Goal: Task Accomplishment & Management: Complete application form

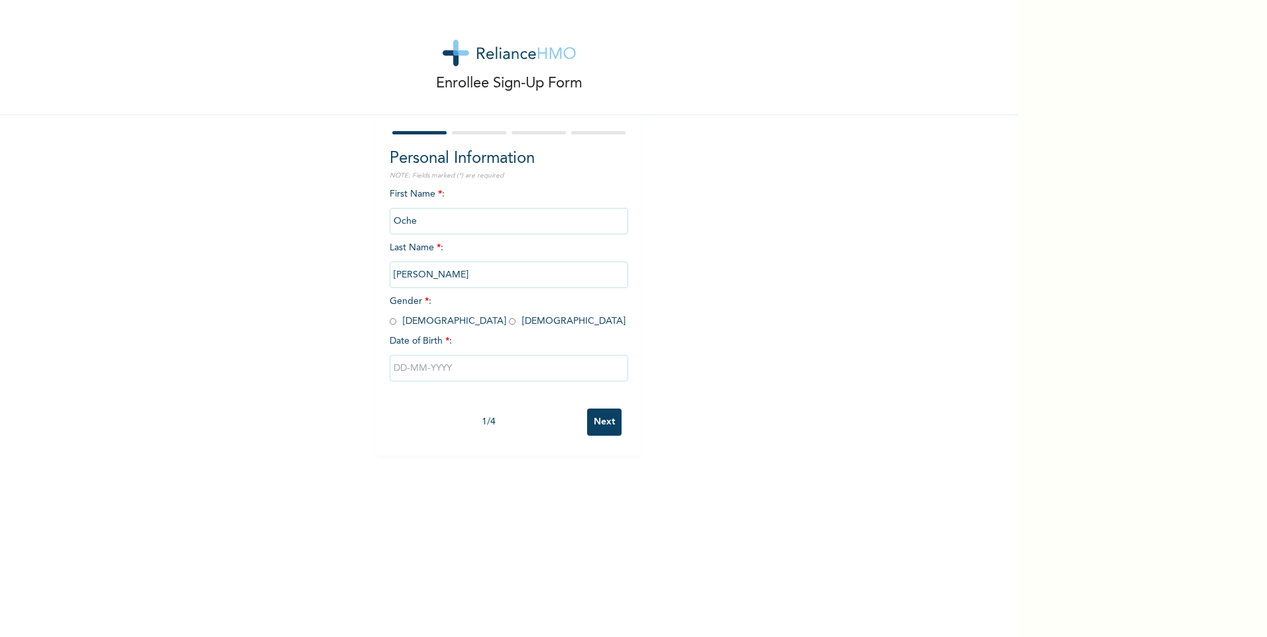
click at [390, 319] on input "radio" at bounding box center [393, 321] width 7 height 13
radio input "true"
click at [428, 372] on input "text" at bounding box center [509, 368] width 238 height 26
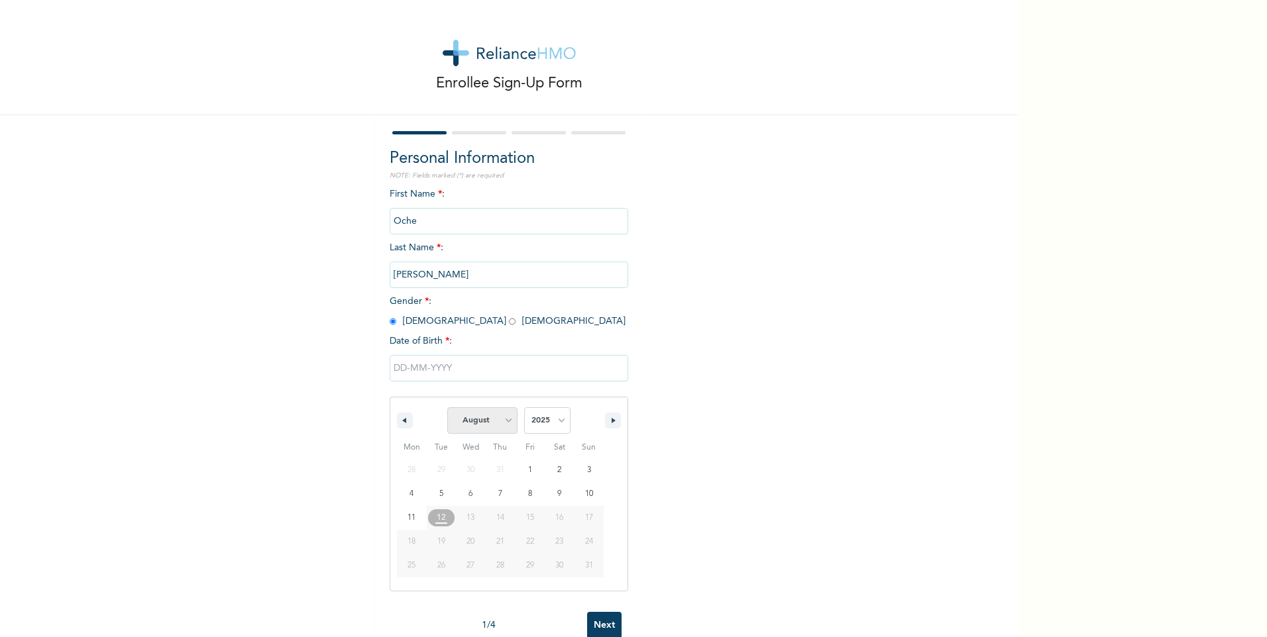
click at [505, 422] on select "January February March April May June July August September October November De…" at bounding box center [482, 420] width 70 height 26
click at [447, 408] on select "January February March April May June July August September October November De…" at bounding box center [482, 420] width 70 height 26
select select "7"
type input "[DATE]"
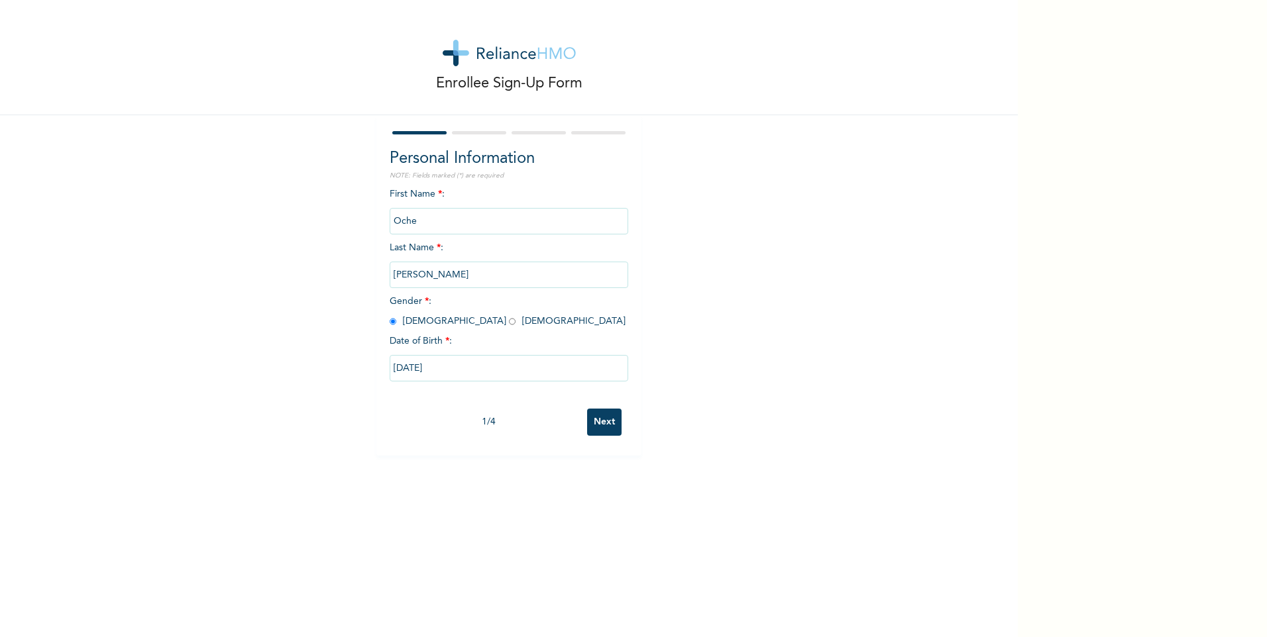
click at [461, 370] on input "[DATE]" at bounding box center [509, 368] width 238 height 26
select select "7"
click at [461, 370] on input "[DATE]" at bounding box center [509, 368] width 238 height 26
select select "7"
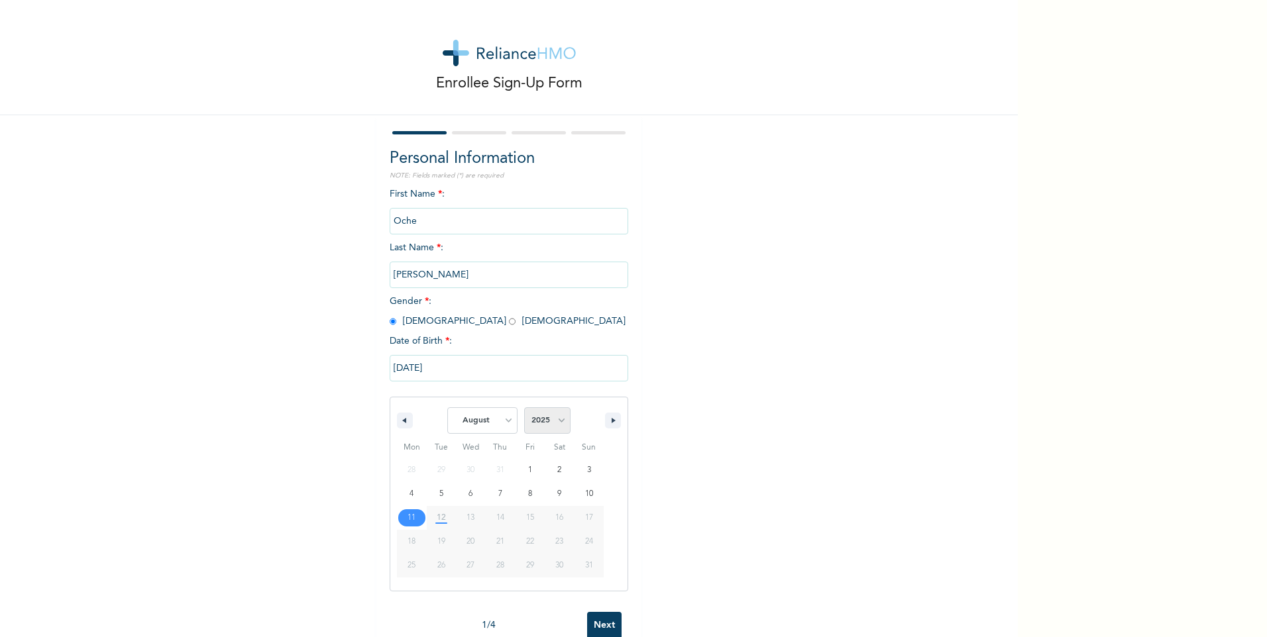
click at [556, 423] on select "2025 2024 2023 2022 2021 2020 2019 2018 2017 2016 2015 2014 2013 2012 2011 2010…" at bounding box center [547, 420] width 46 height 26
select select "1982"
click at [524, 408] on select "2025 2024 2023 2022 2021 2020 2019 2018 2017 2016 2015 2014 2013 2012 2011 2010…" at bounding box center [547, 420] width 46 height 26
click at [494, 422] on select "January February March April May June July August September October November De…" at bounding box center [482, 420] width 70 height 26
select select "10"
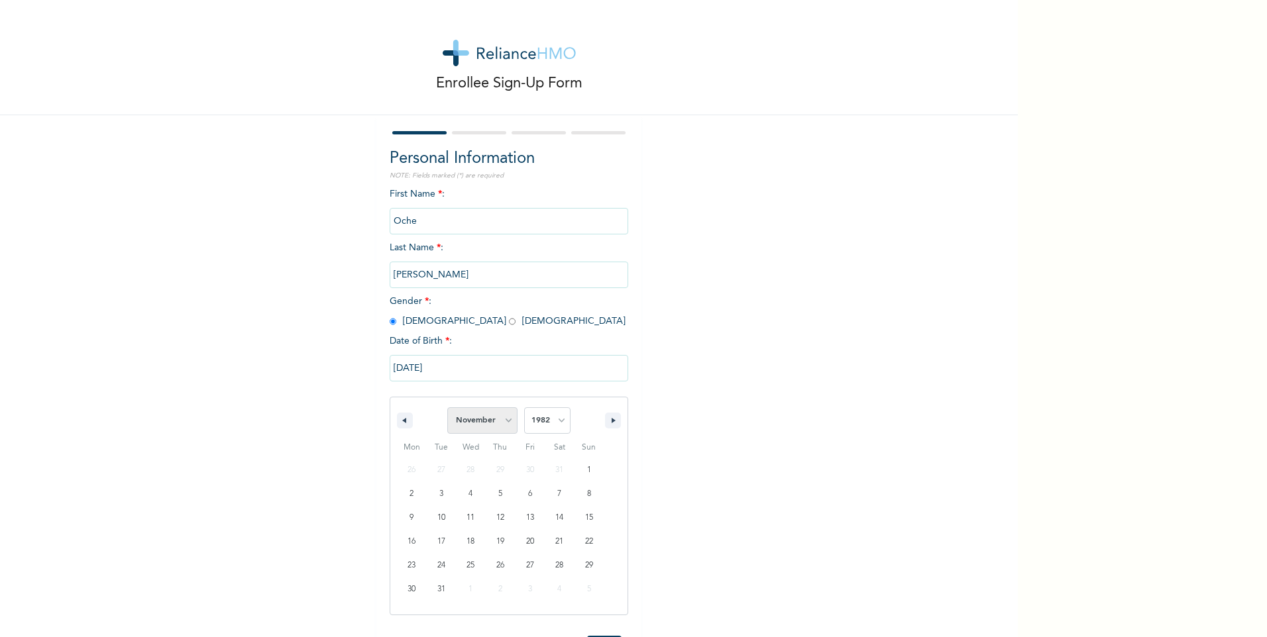
click at [447, 408] on select "January February March April May June July August September October November De…" at bounding box center [482, 420] width 70 height 26
type input "[DATE]"
click at [596, 424] on input "Next" at bounding box center [604, 422] width 34 height 27
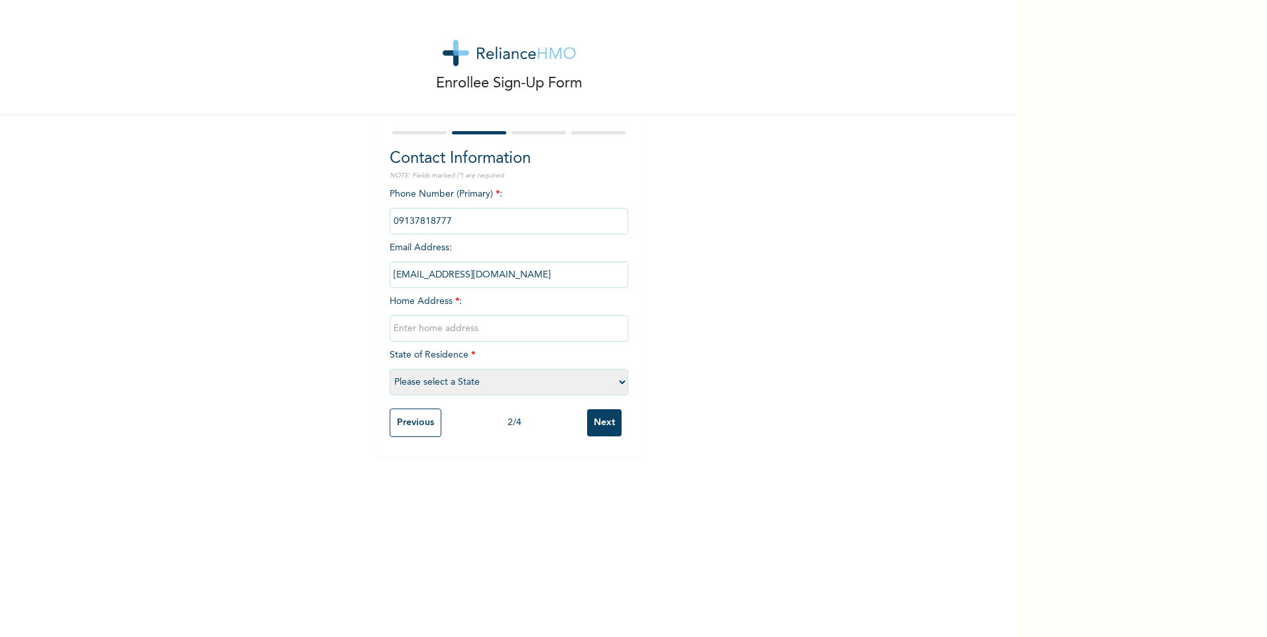
click at [445, 337] on input "text" at bounding box center [509, 328] width 238 height 26
type input "No,3 Beside Ochepson Farm, FHA Extension, [GEOGRAPHIC_DATA], [GEOGRAPHIC_DATA],…"
select select "7"
click at [592, 423] on input "Next" at bounding box center [604, 422] width 34 height 27
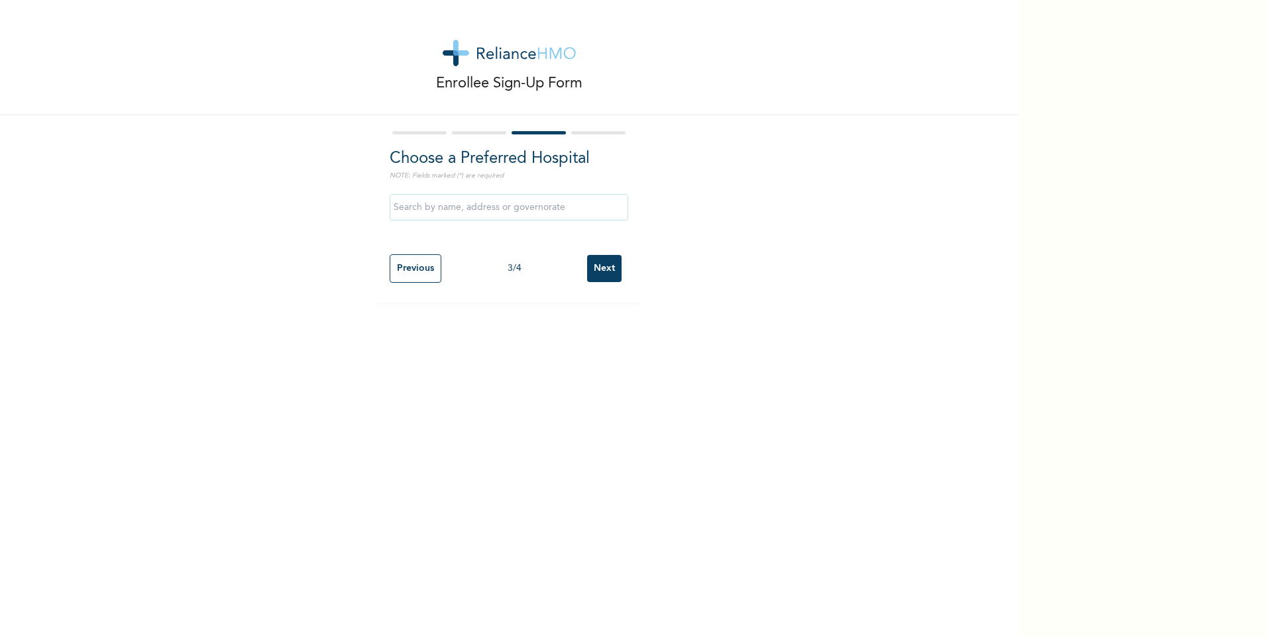
click at [445, 207] on input "text" at bounding box center [509, 207] width 238 height 26
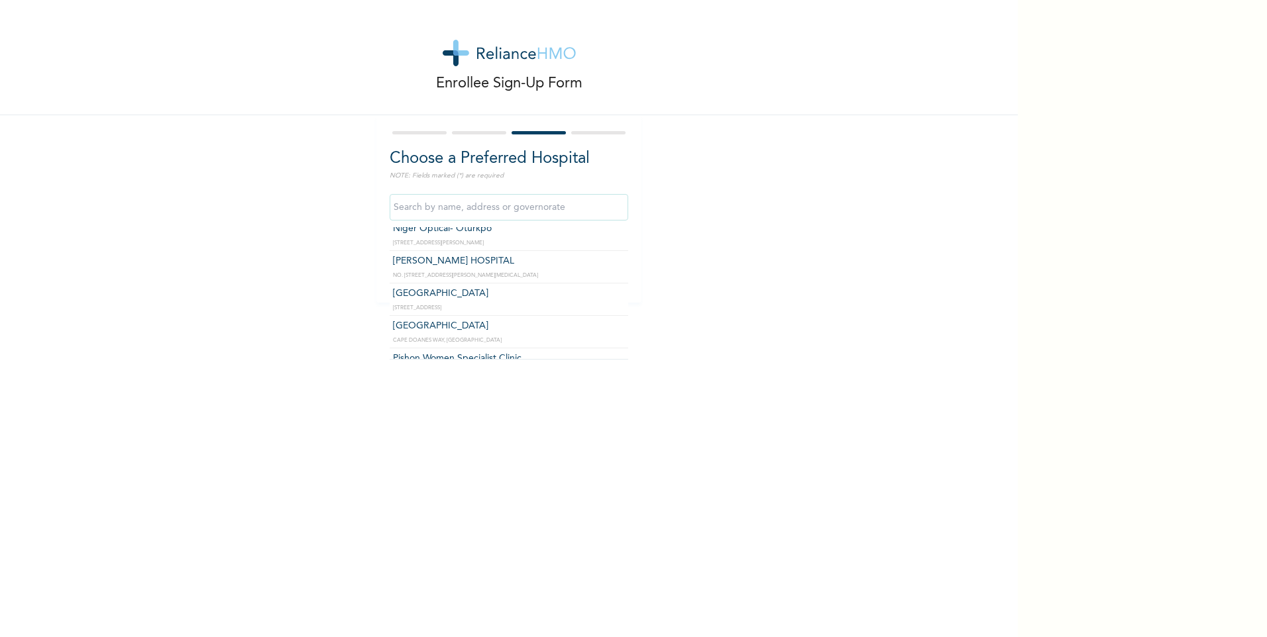
scroll to position [79, 0]
type input "[PERSON_NAME] HOSPITAL"
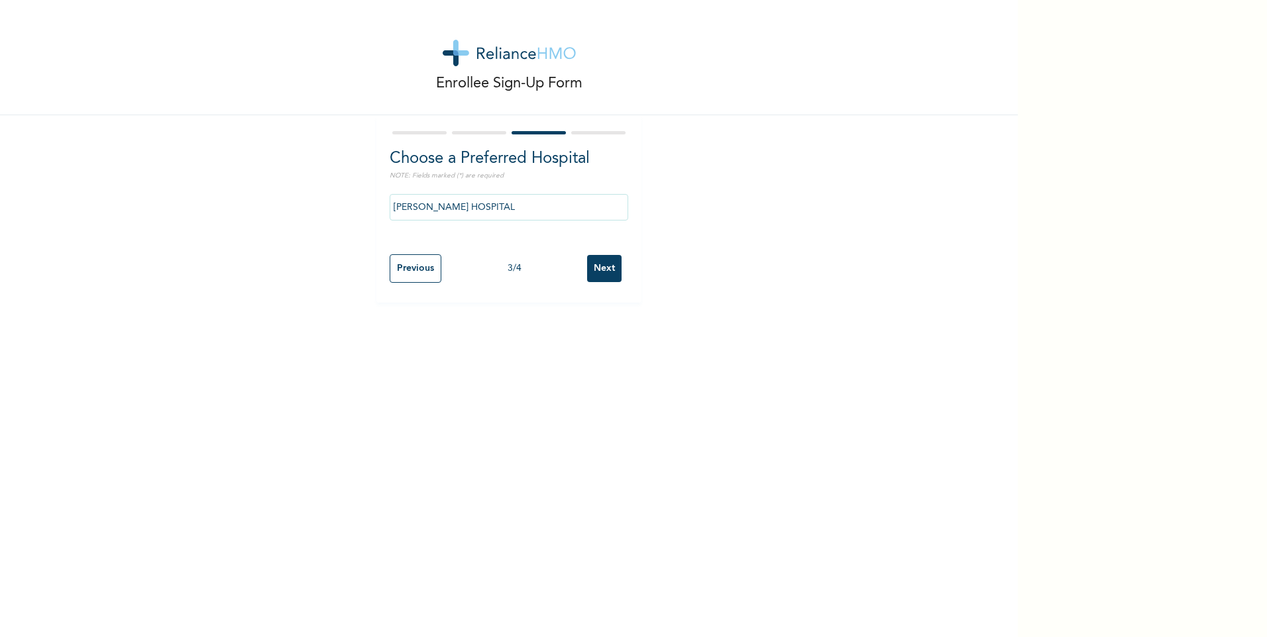
click at [604, 272] on input "Next" at bounding box center [604, 268] width 34 height 27
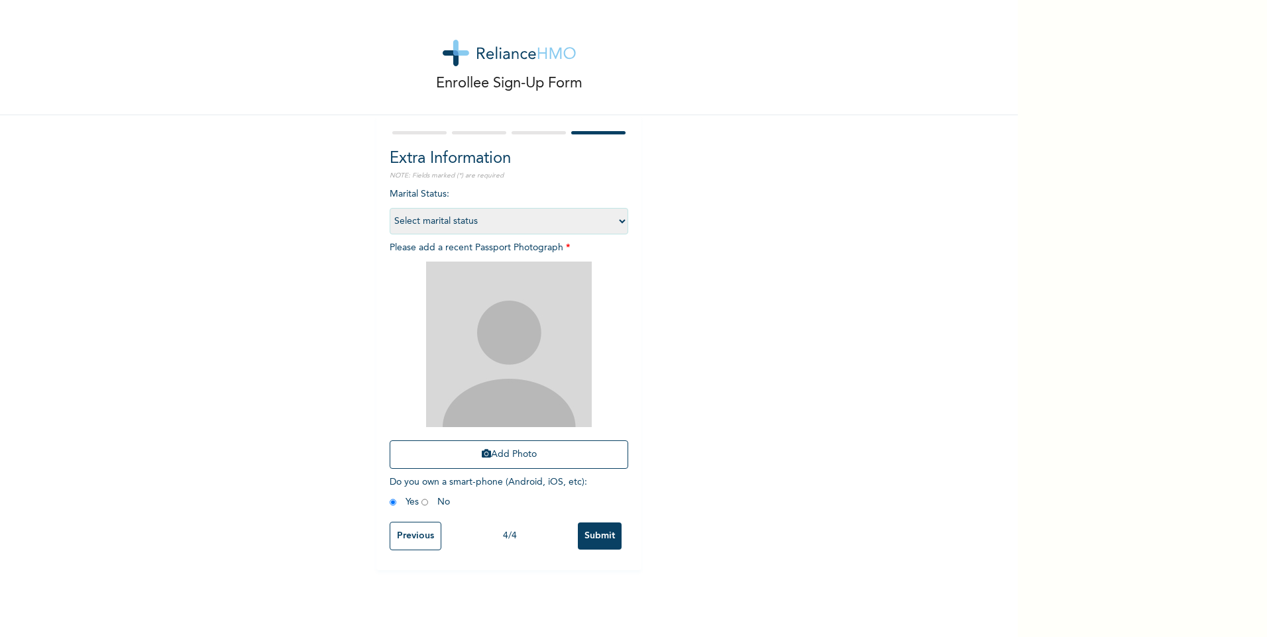
click at [615, 221] on select "Select marital status [DEMOGRAPHIC_DATA] Married [DEMOGRAPHIC_DATA] Widow/[DEMO…" at bounding box center [509, 221] width 238 height 26
select select "2"
click at [390, 208] on select "Select marital status [DEMOGRAPHIC_DATA] Married [DEMOGRAPHIC_DATA] Widow/[DEMO…" at bounding box center [509, 221] width 238 height 26
click at [525, 457] on button "Add Photo" at bounding box center [509, 455] width 238 height 28
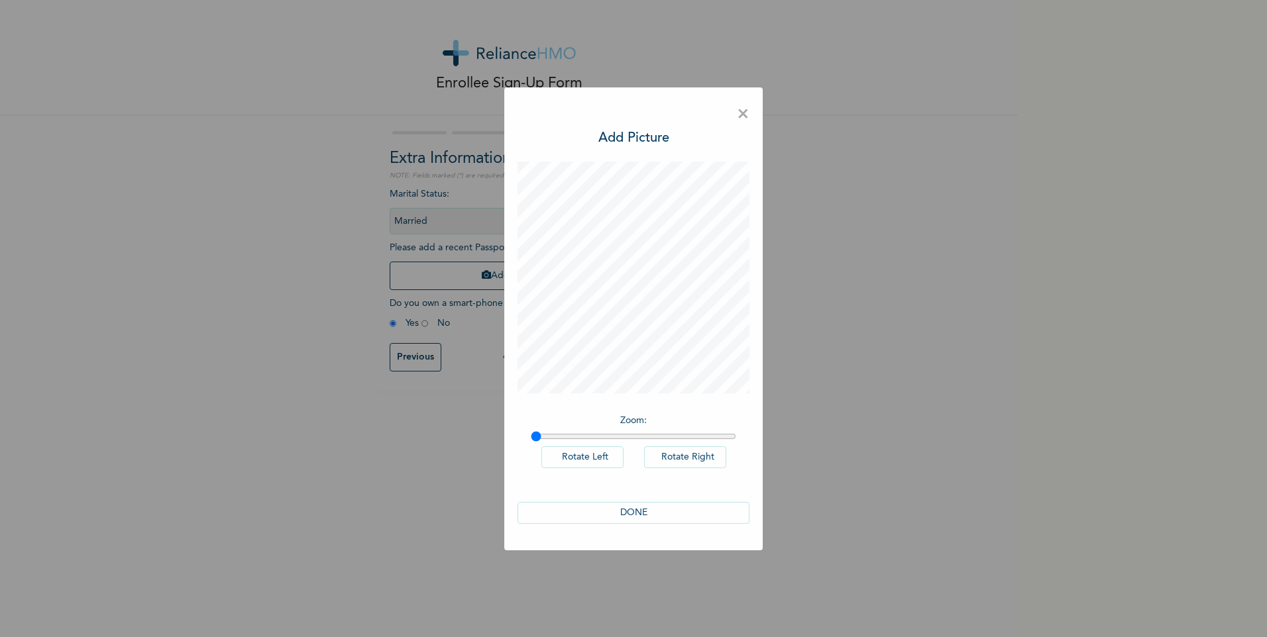
click at [639, 511] on button "DONE" at bounding box center [633, 513] width 232 height 22
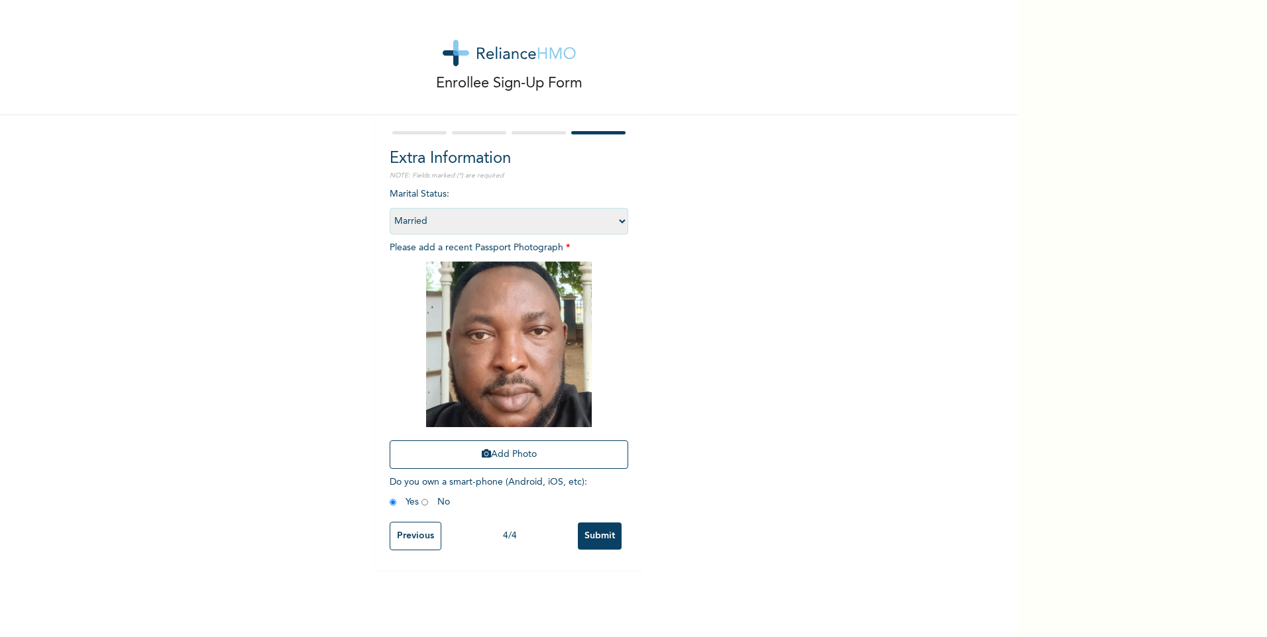
click at [597, 535] on input "Submit" at bounding box center [600, 536] width 44 height 27
